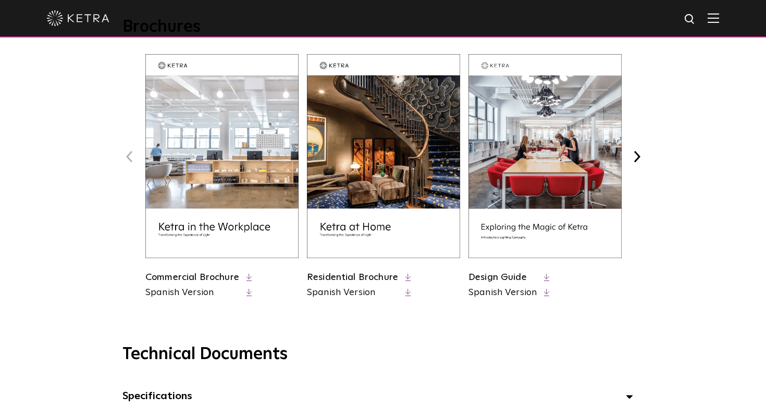
scroll to position [433, 0]
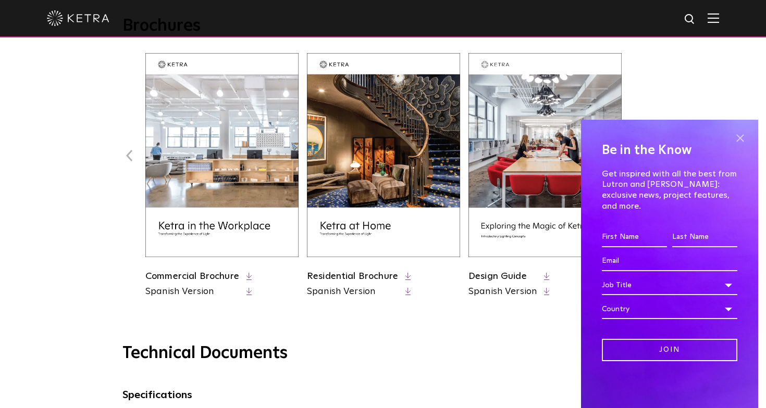
click at [740, 146] on span at bounding box center [740, 138] width 16 height 16
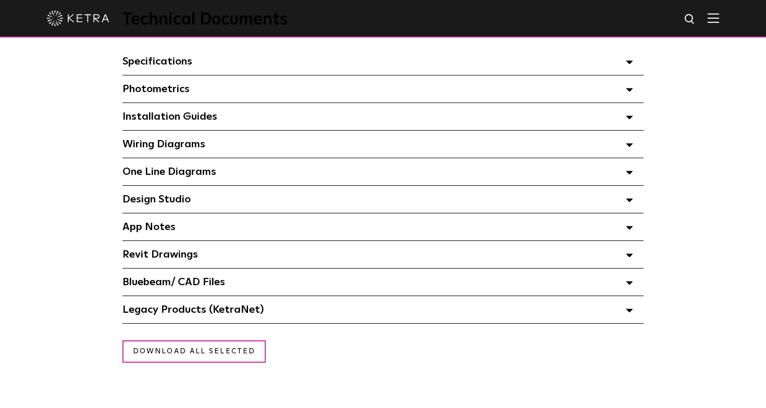
scroll to position [768, 0]
click at [195, 175] on span "One Line Diagrams Select checkboxes to use the bulk download option below" at bounding box center [169, 171] width 94 height 10
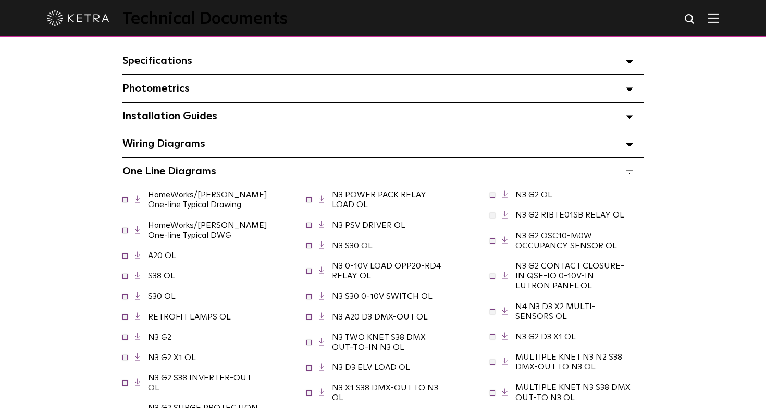
click at [194, 203] on link "HomeWorks/[PERSON_NAME] One-line Typical Drawing" at bounding box center [207, 200] width 119 height 18
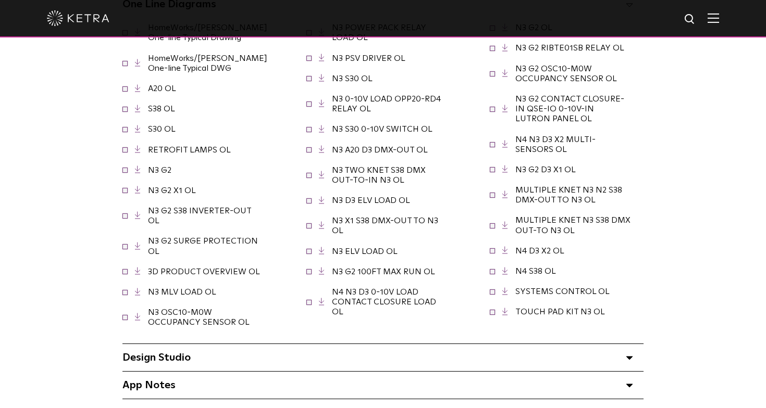
scroll to position [940, 0]
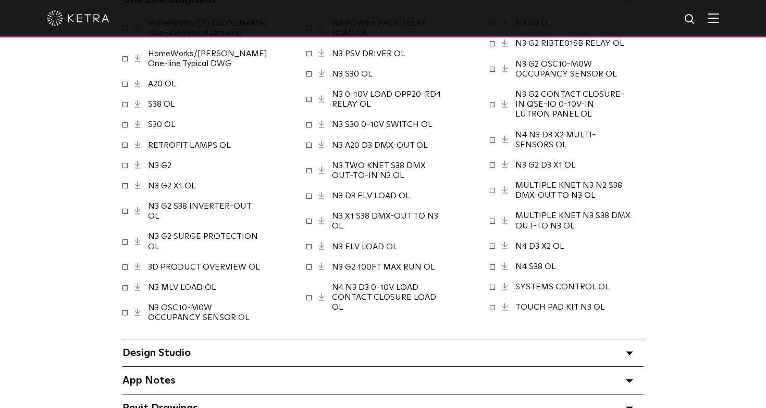
click at [569, 285] on link "SYSTEMS CONTROL OL" at bounding box center [562, 287] width 94 height 8
click at [561, 306] on link "TOUCH PAD KIT N3 OL" at bounding box center [560, 307] width 90 height 8
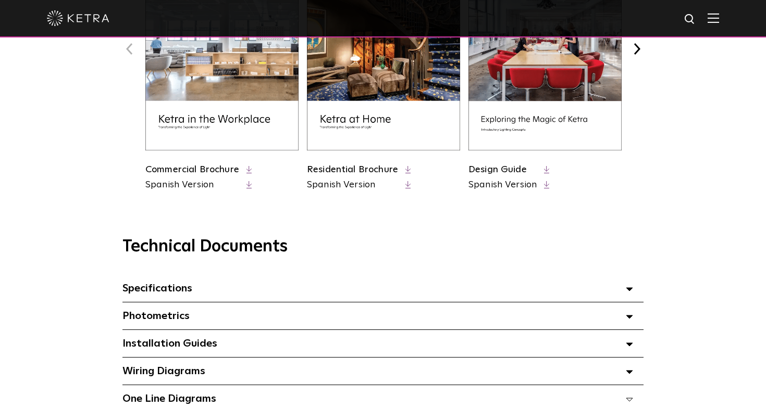
scroll to position [539, 0]
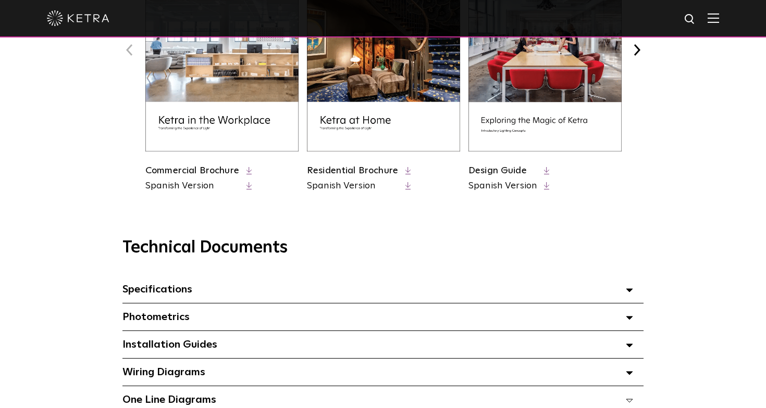
click at [360, 119] on img at bounding box center [383, 49] width 153 height 204
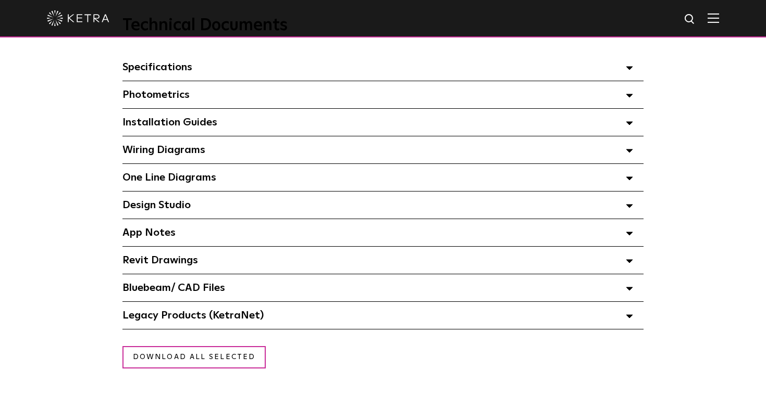
scroll to position [765, 0]
